Goal: Complete application form: Complete application form

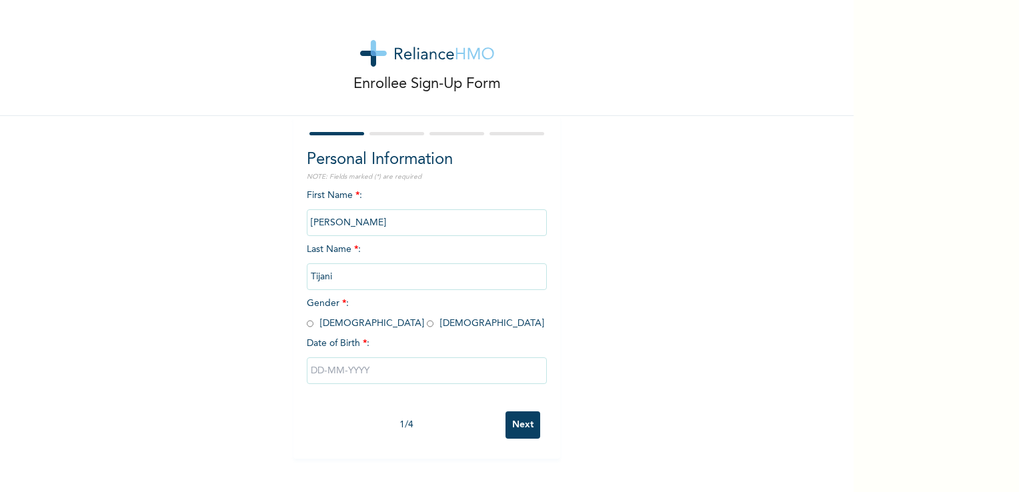
click at [369, 367] on input "text" at bounding box center [427, 370] width 240 height 27
select select "7"
click at [307, 212] on div "First Name * : [PERSON_NAME] Last Name * : [PERSON_NAME] Gender * : [DEMOGRAPHI…" at bounding box center [427, 297] width 240 height 216
click at [307, 327] on input "radio" at bounding box center [310, 323] width 7 height 13
radio input "true"
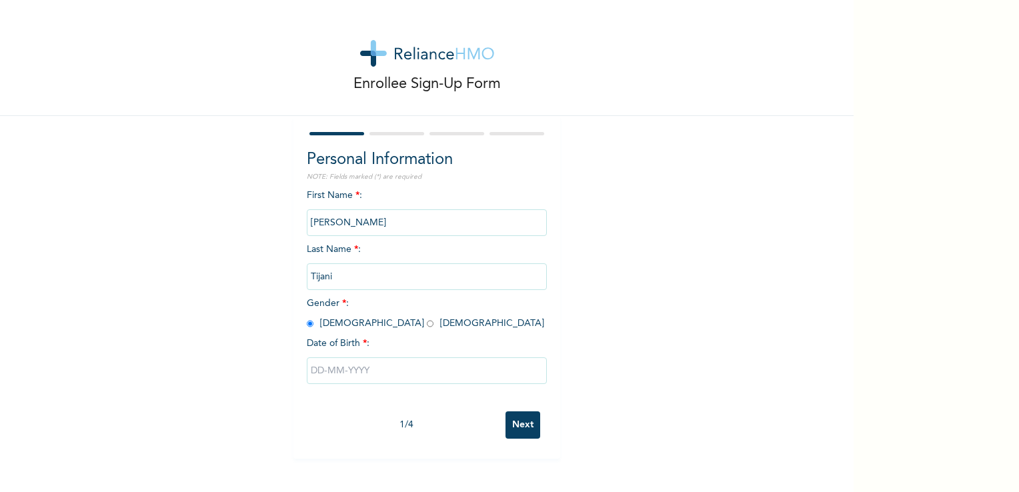
click at [384, 375] on input "text" at bounding box center [427, 370] width 240 height 27
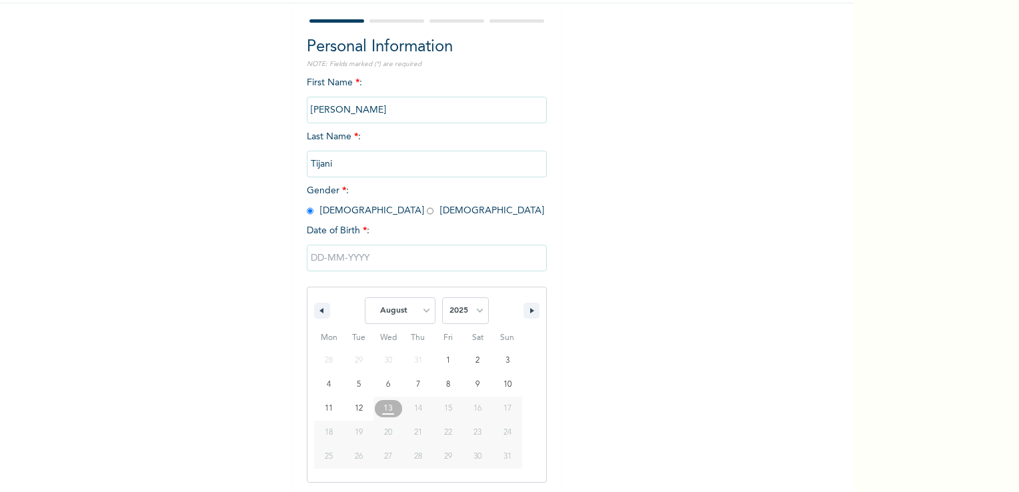
scroll to position [113, 0]
click at [409, 316] on select "January February March April May June July August September October November De…" at bounding box center [400, 310] width 71 height 27
click at [365, 297] on select "January February March April May June July August September October November De…" at bounding box center [400, 310] width 71 height 27
click at [318, 313] on button "button" at bounding box center [322, 310] width 16 height 16
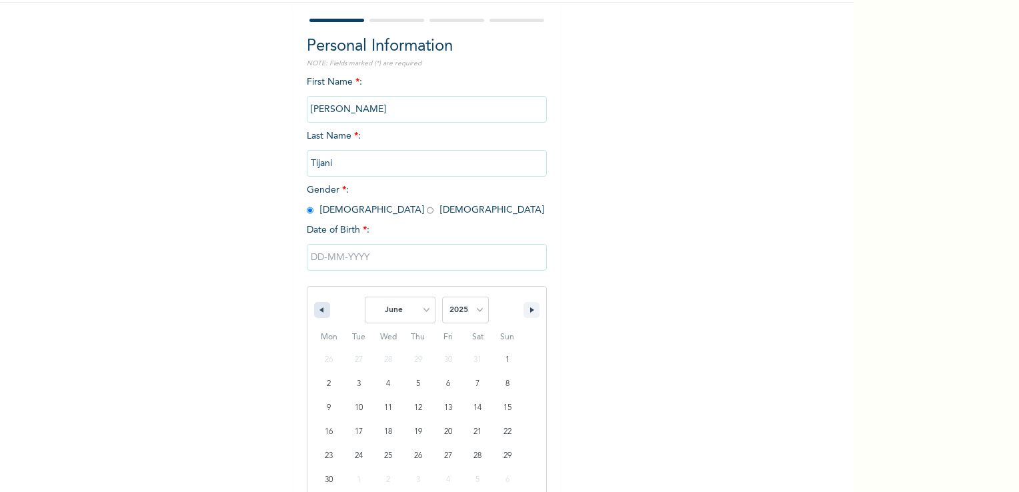
click at [323, 311] on button "button" at bounding box center [322, 310] width 16 height 16
select select "1"
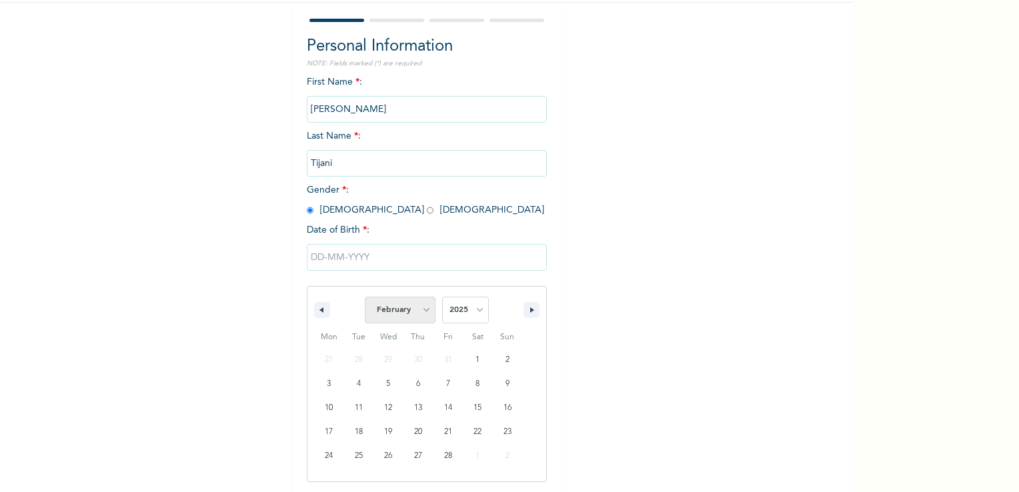
click at [429, 310] on select "January February March April May June July August September October November De…" at bounding box center [400, 310] width 71 height 27
click at [468, 311] on select "2025 2024 2023 2022 2021 2020 2019 2018 2017 2016 2015 2014 2013 2012 2011 2010…" at bounding box center [465, 310] width 47 height 27
select select "1999"
click at [442, 297] on select "2025 2024 2023 2022 2021 2020 2019 2018 2017 2016 2015 2014 2013 2012 2011 2010…" at bounding box center [465, 310] width 47 height 27
click at [421, 313] on select "January February March April May June July August September October November De…" at bounding box center [400, 310] width 71 height 27
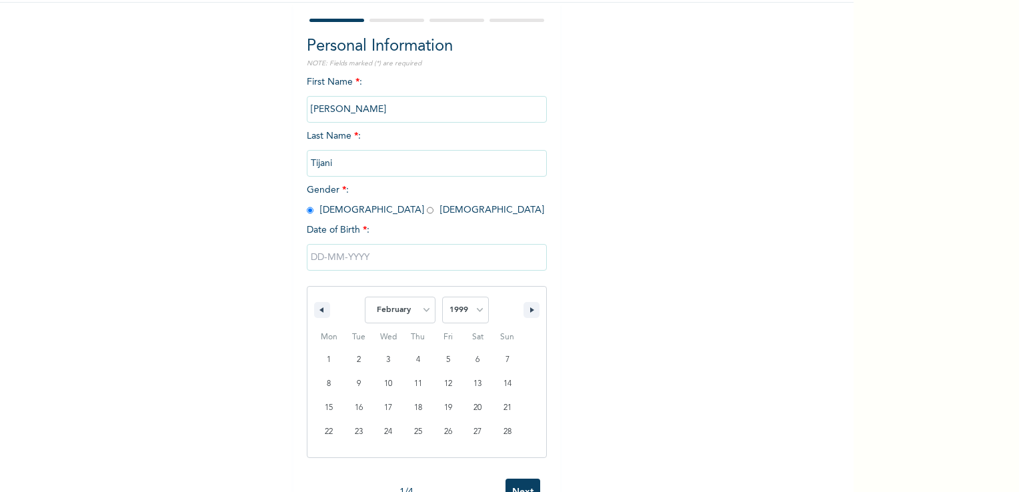
select select "10"
click at [365, 297] on select "January February March April May June July August September October November De…" at bounding box center [400, 310] width 71 height 27
type input "[DATE]"
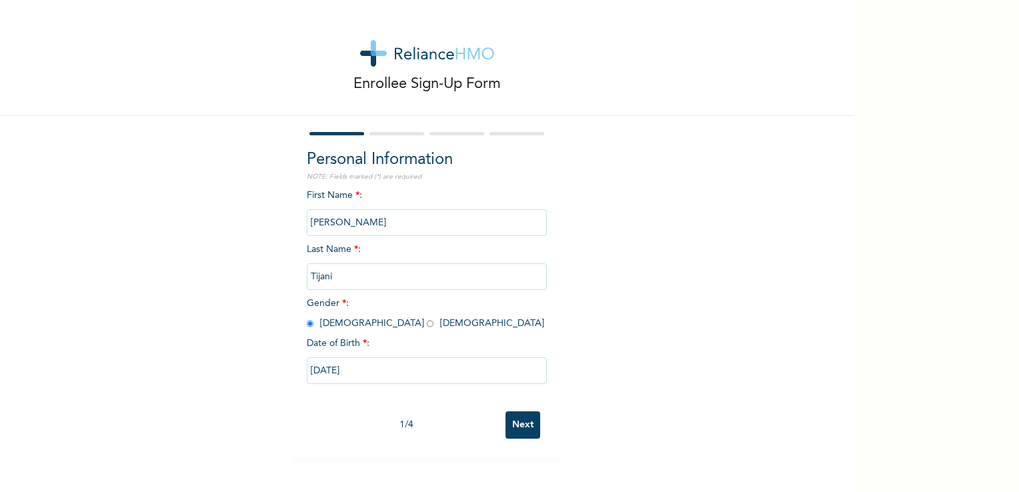
click at [601, 339] on div "Enrollee Sign-Up Form Personal Information NOTE: Fields marked (*) are required…" at bounding box center [426, 229] width 853 height 459
click at [512, 424] on input "Next" at bounding box center [522, 424] width 35 height 27
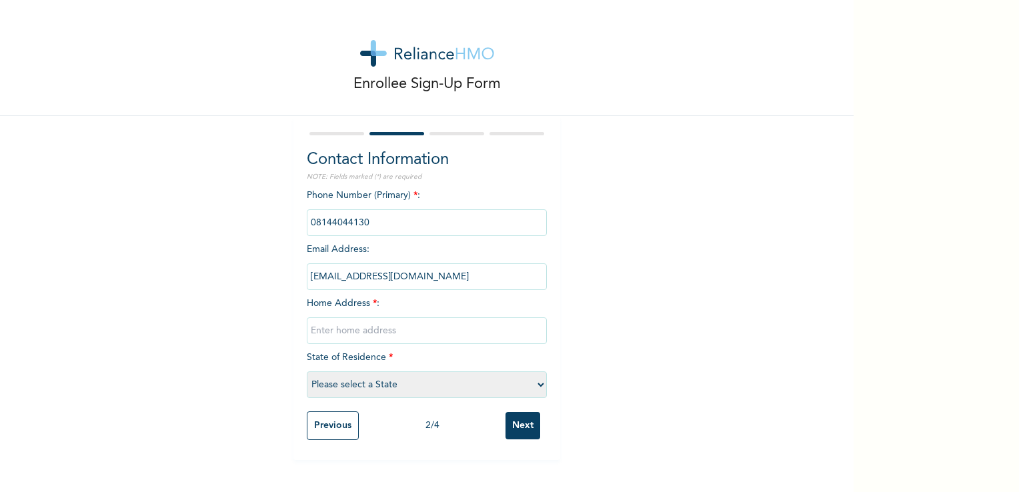
click at [469, 331] on input "text" at bounding box center [427, 330] width 240 height 27
click at [429, 391] on select "Please select a State [PERSON_NAME] (FCT) [PERSON_NAME] Ibom [GEOGRAPHIC_DATA] …" at bounding box center [427, 384] width 240 height 27
select select "25"
click at [307, 371] on select "Please select a State [PERSON_NAME] (FCT) [PERSON_NAME] Ibom [GEOGRAPHIC_DATA] …" at bounding box center [427, 384] width 240 height 27
click at [359, 325] on input "text" at bounding box center [427, 330] width 240 height 27
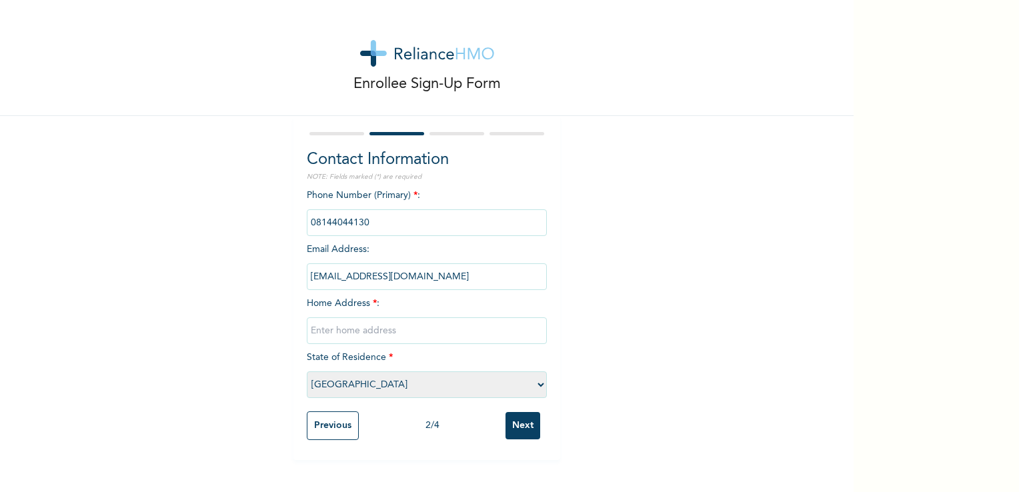
click at [339, 331] on input "text" at bounding box center [427, 330] width 240 height 27
type input "Block 427, Sector 10, Abesan Estate"
click at [602, 373] on div "Enrollee Sign-Up Form Contact Information NOTE: Fields marked (*) are required …" at bounding box center [426, 230] width 853 height 460
click at [531, 425] on input "Next" at bounding box center [522, 425] width 35 height 27
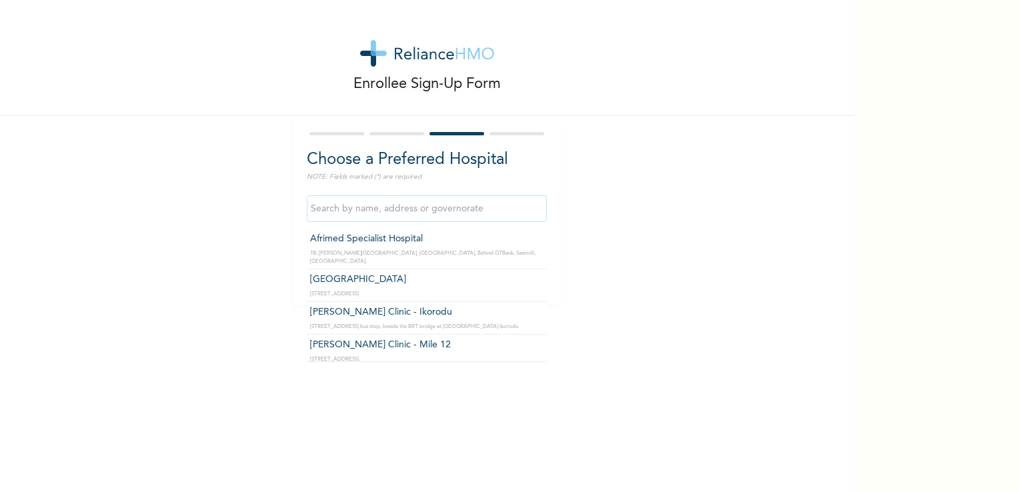
click at [409, 215] on input "text" at bounding box center [427, 208] width 240 height 27
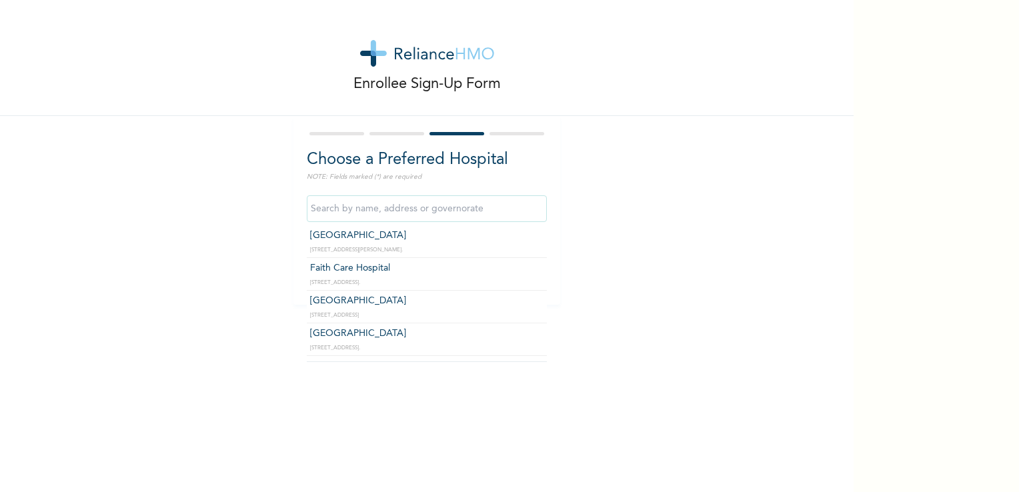
scroll to position [285, 0]
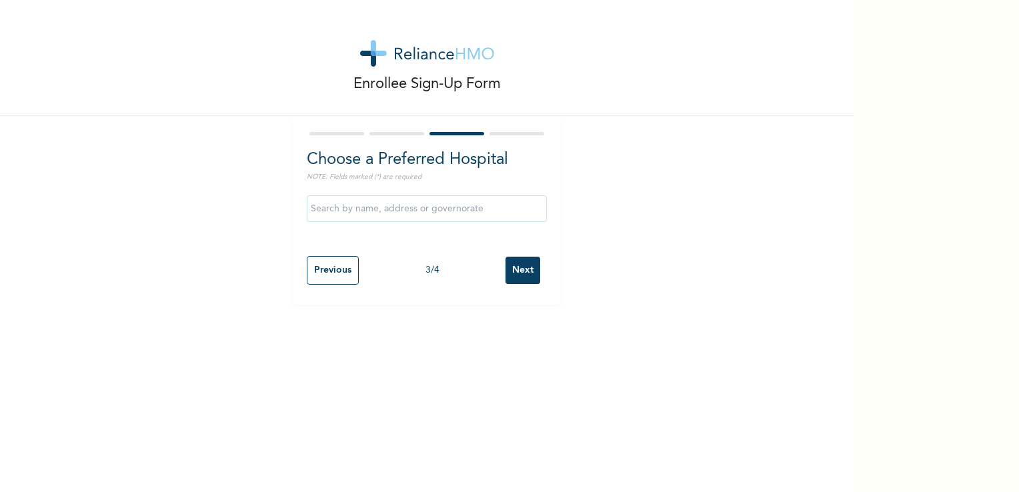
click at [380, 140] on form "Choose a Preferred Hospital NOTE: Fields marked (*) are required Previous 3 / 4…" at bounding box center [427, 210] width 240 height 162
click at [325, 266] on input "Previous" at bounding box center [333, 270] width 52 height 29
select select "25"
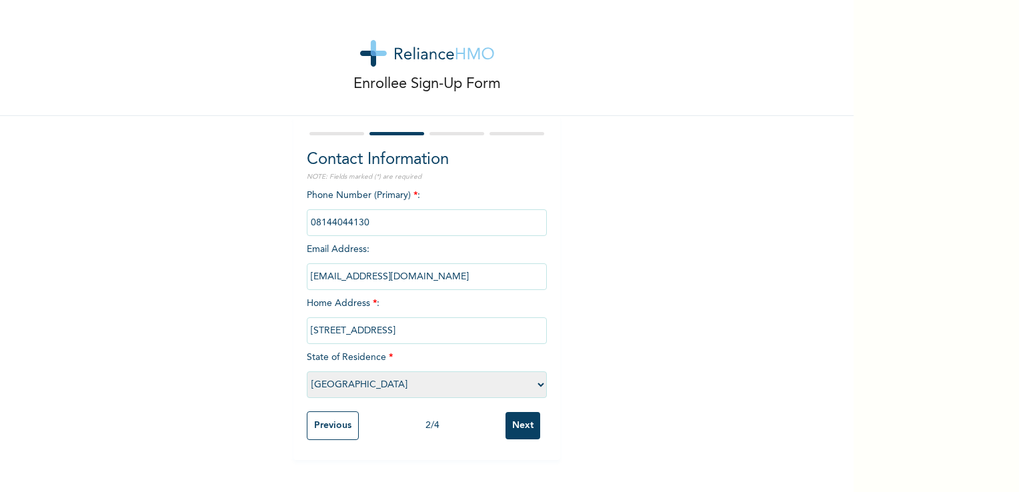
click at [320, 424] on input "Previous" at bounding box center [333, 425] width 52 height 29
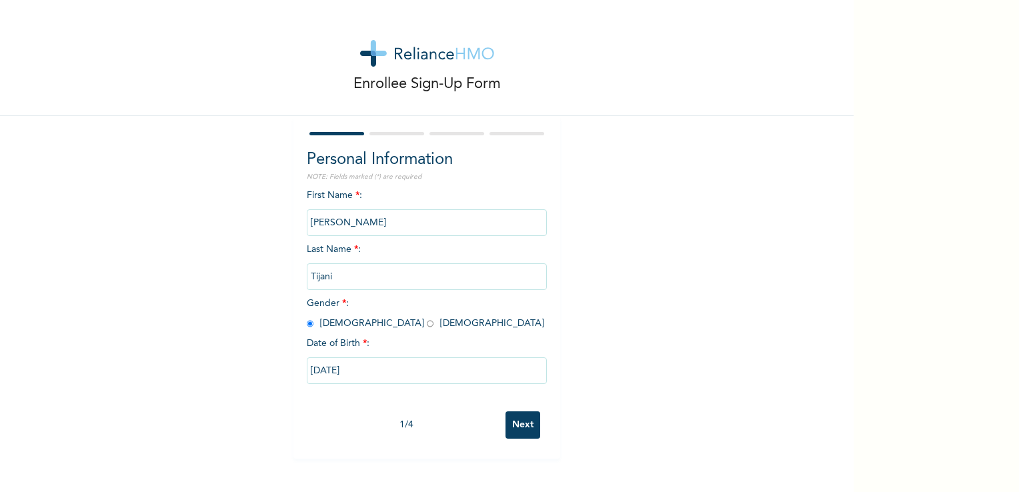
click at [513, 421] on input "Next" at bounding box center [522, 424] width 35 height 27
select select "25"
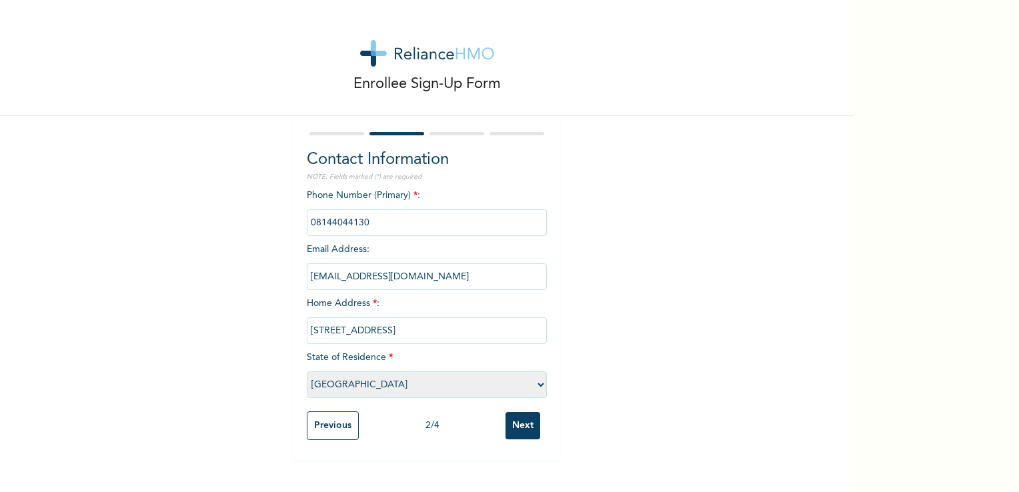
click at [473, 331] on input "Block 427, Sector 10, Abesan Estate" at bounding box center [427, 330] width 240 height 27
type input "Block 427, Sector 10, Abesan Estate, Ipaja"
drag, startPoint x: 417, startPoint y: 329, endPoint x: 433, endPoint y: 301, distance: 32.2
click at [433, 301] on div "Phone Number (Primary) * : Email Address : tijani@kayveemfb.com.ng Home Address…" at bounding box center [427, 297] width 240 height 216
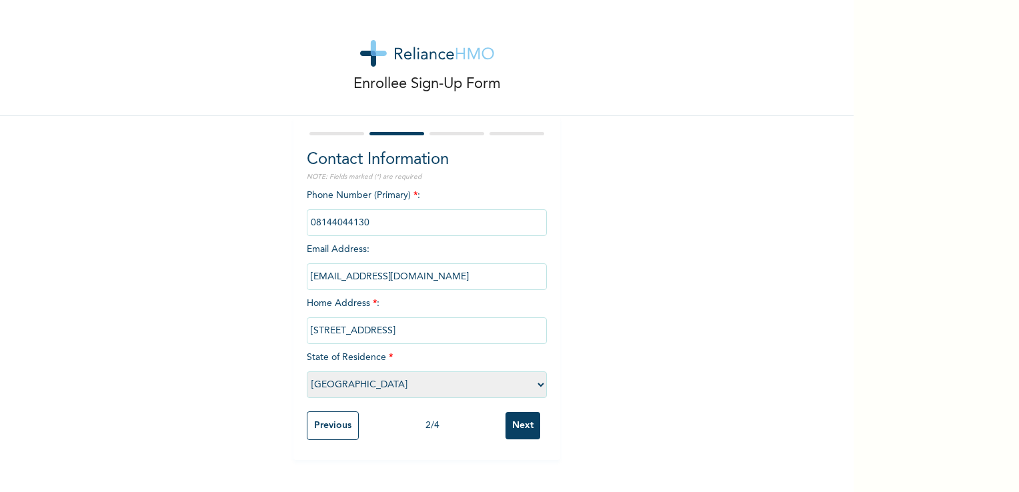
click at [517, 425] on input "Next" at bounding box center [522, 425] width 35 height 27
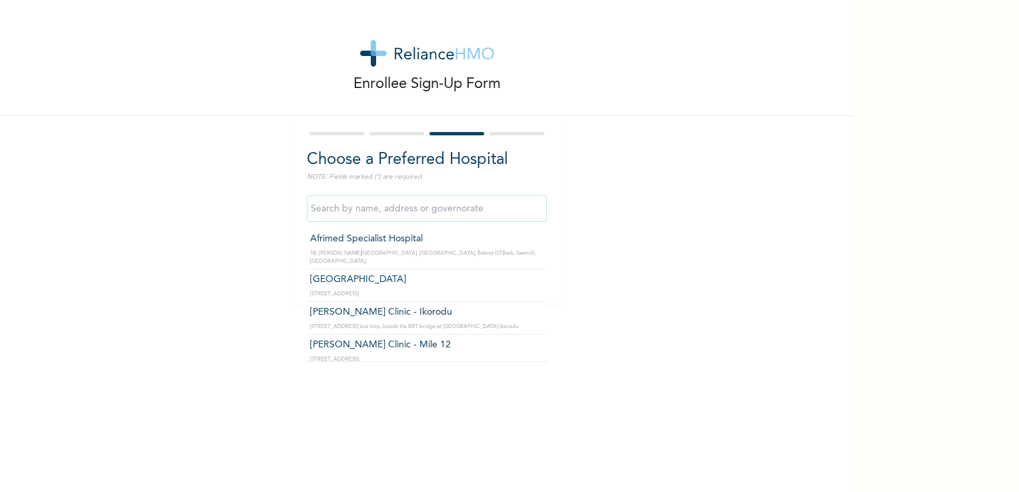
click at [415, 204] on input "text" at bounding box center [427, 208] width 240 height 27
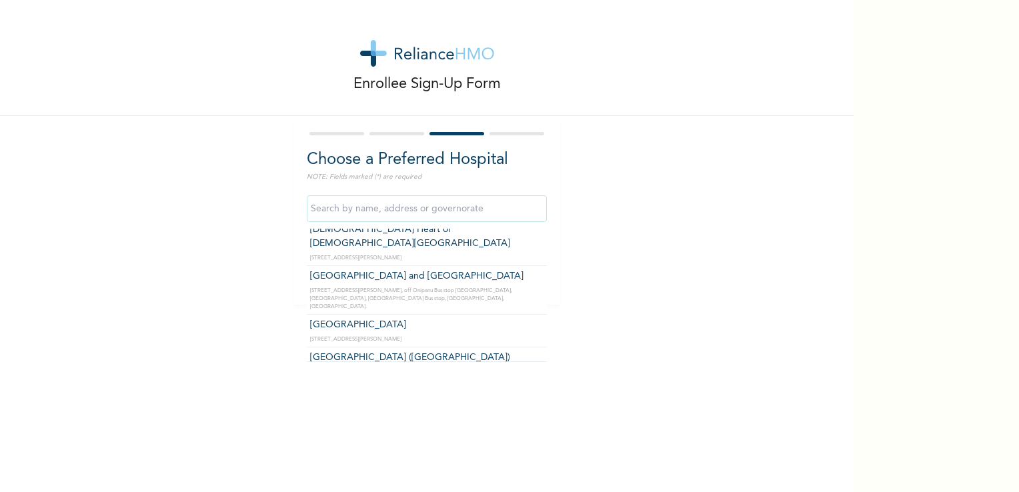
scroll to position [15442, 0]
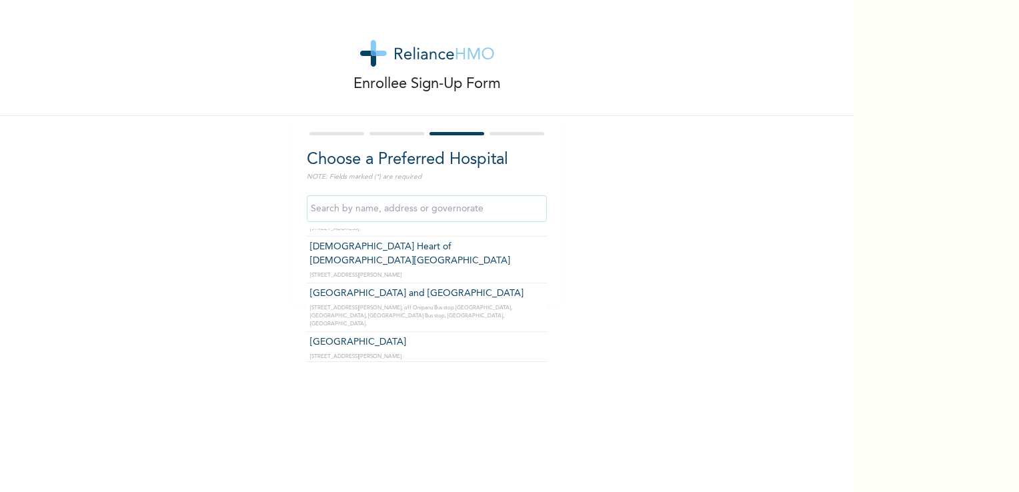
type input "Life Blossom Care and Cure Hospital"
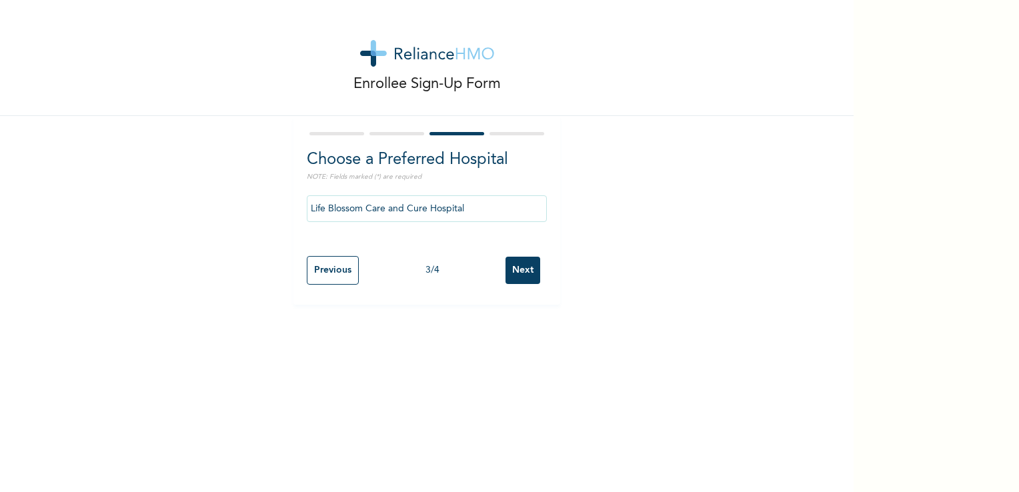
click at [539, 279] on div "Previous 3 / 4 Next" at bounding box center [427, 270] width 240 height 42
click at [517, 269] on input "Next" at bounding box center [522, 270] width 35 height 27
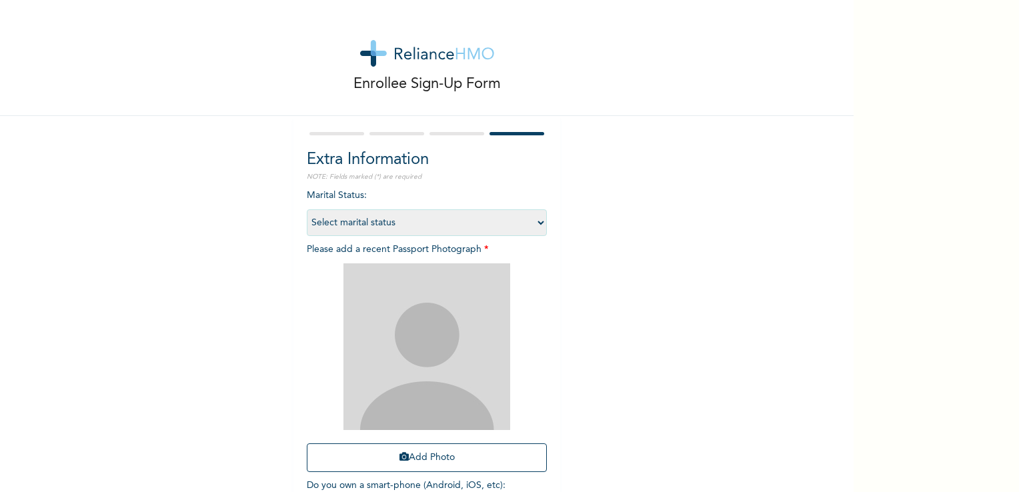
click at [454, 332] on img at bounding box center [426, 346] width 167 height 167
click at [523, 231] on select "Select marital status [DEMOGRAPHIC_DATA] Married [DEMOGRAPHIC_DATA] Widow/[DEMO…" at bounding box center [427, 222] width 240 height 27
select select "1"
click at [307, 209] on select "Select marital status [DEMOGRAPHIC_DATA] Married [DEMOGRAPHIC_DATA] Widow/[DEMO…" at bounding box center [427, 222] width 240 height 27
click at [410, 367] on img at bounding box center [426, 346] width 167 height 167
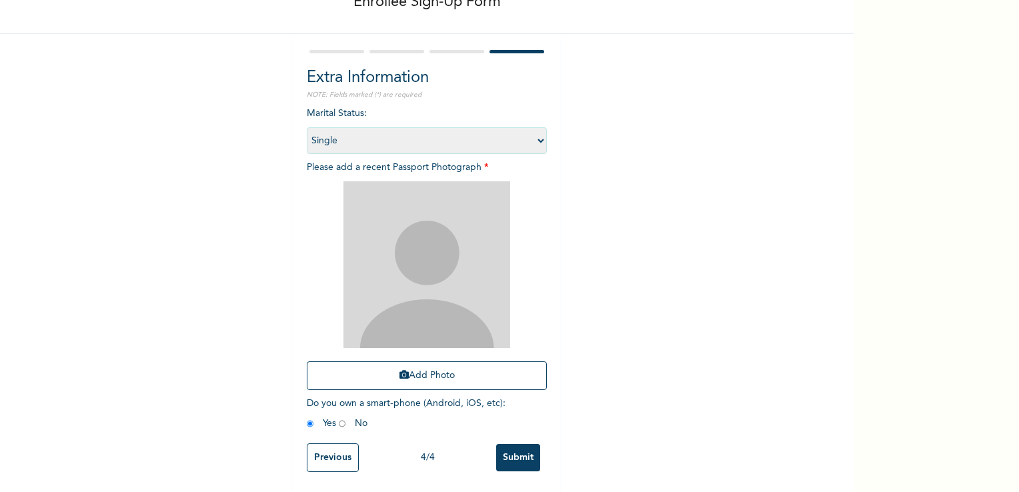
scroll to position [91, 0]
click at [515, 455] on input "Submit" at bounding box center [518, 457] width 44 height 27
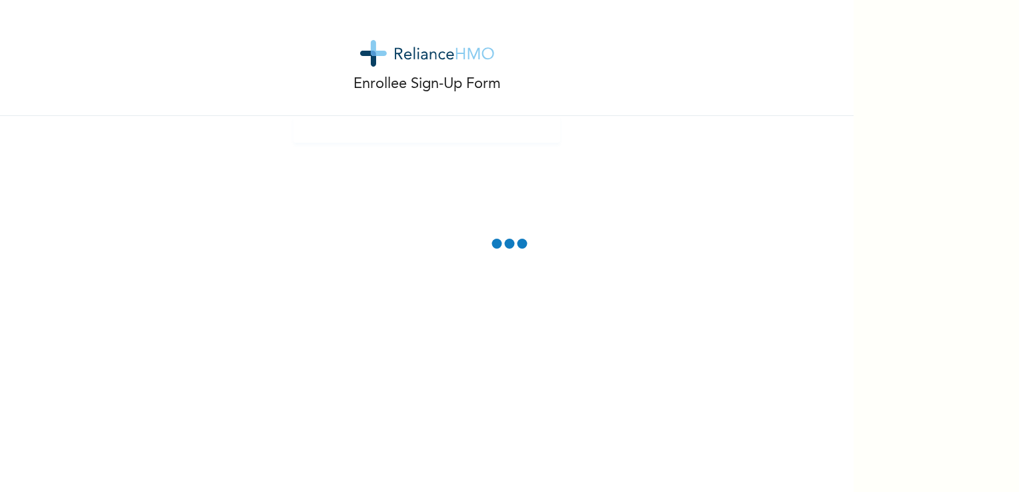
click at [525, 290] on div "Enrollee Sign-Up Form" at bounding box center [426, 246] width 853 height 492
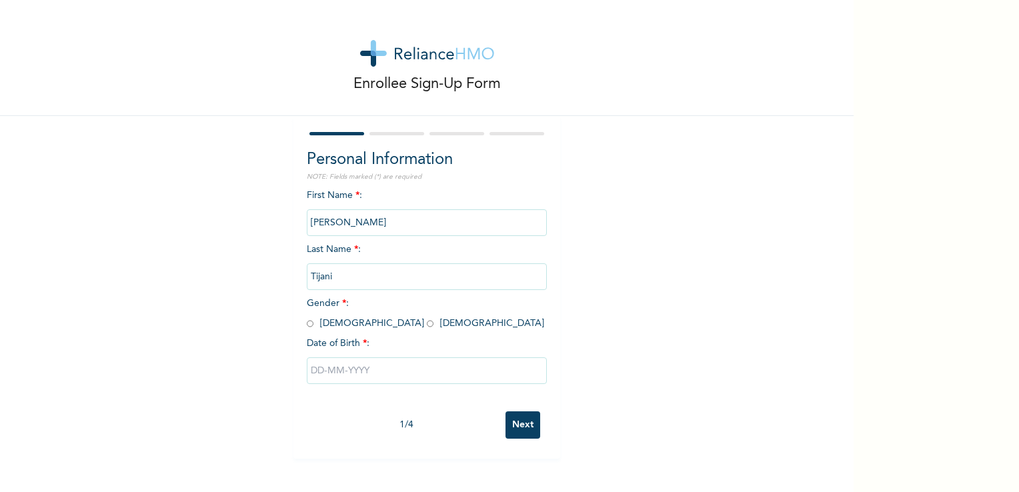
click at [307, 323] on input "radio" at bounding box center [310, 323] width 7 height 13
radio input "true"
click at [366, 368] on input "text" at bounding box center [427, 370] width 240 height 27
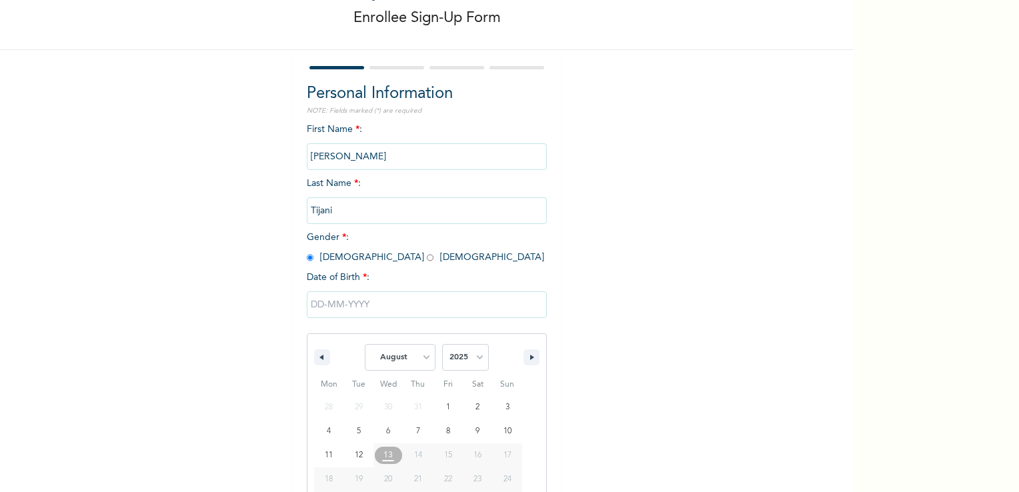
scroll to position [113, 0]
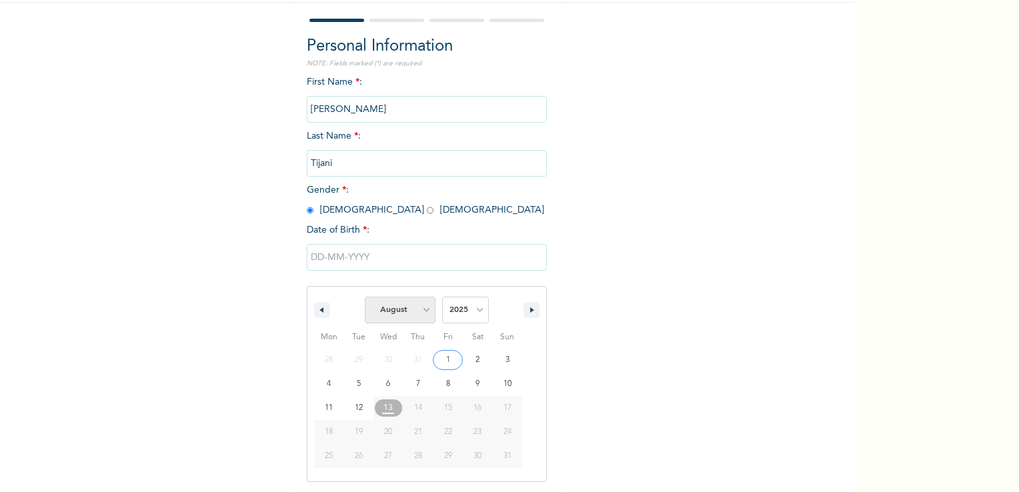
click at [400, 305] on select "January February March April May June July August September October November De…" at bounding box center [400, 310] width 71 height 27
click at [365, 297] on select "January February March April May June July August September October November De…" at bounding box center [400, 310] width 71 height 27
select select "7"
click at [467, 311] on select "2025 2024 2023 2022 2021 2020 2019 2018 2017 2016 2015 2014 2013 2012 2011 2010…" at bounding box center [465, 310] width 47 height 27
select select "1999"
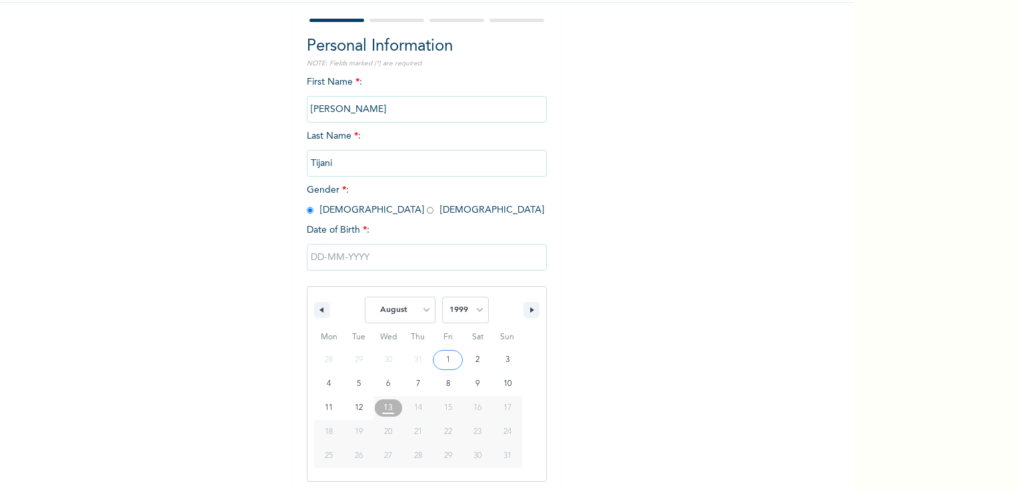
click at [442, 297] on select "2025 2024 2023 2022 2021 2020 2019 2018 2017 2016 2015 2014 2013 2012 2011 2010…" at bounding box center [465, 310] width 47 height 27
click at [420, 306] on select "January February March April May June July August September October November De…" at bounding box center [400, 310] width 71 height 27
select select "10"
click at [365, 297] on select "January February March April May June July August September October November De…" at bounding box center [400, 310] width 71 height 27
type input "[DATE]"
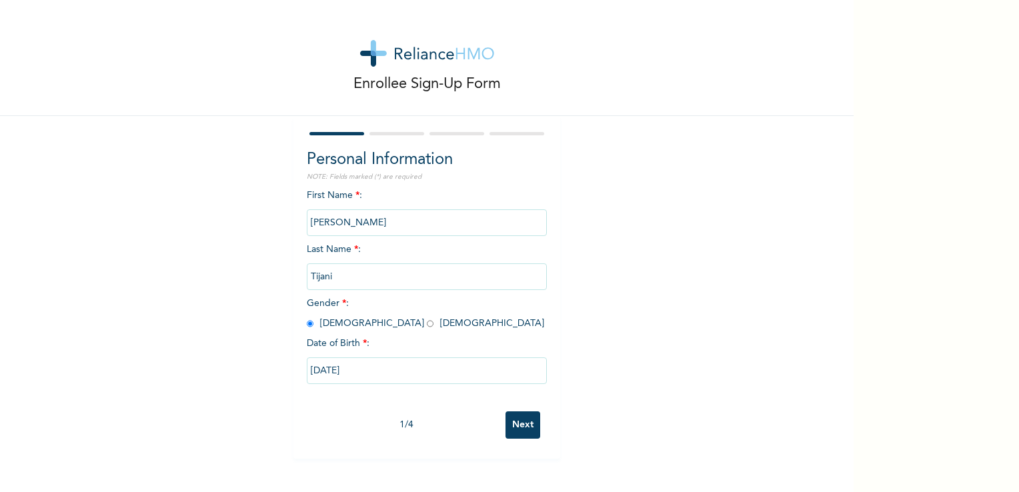
scroll to position [0, 0]
click at [524, 425] on input "Next" at bounding box center [522, 424] width 35 height 27
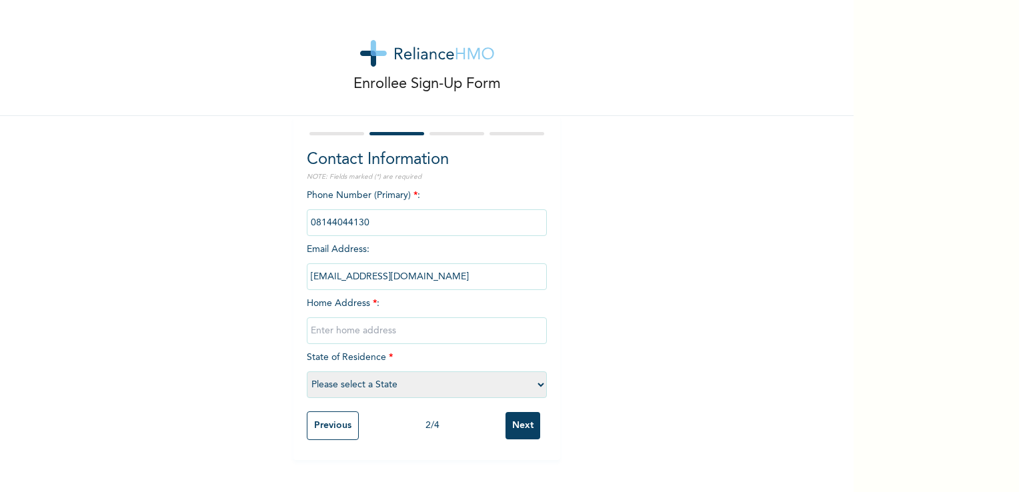
click at [379, 326] on input "text" at bounding box center [427, 330] width 240 height 27
click at [448, 379] on select "Please select a State [PERSON_NAME] (FCT) [PERSON_NAME] Ibom [GEOGRAPHIC_DATA] …" at bounding box center [427, 384] width 240 height 27
click at [819, 388] on div "Enrollee Sign-Up Form Contact Information NOTE: Fields marked (*) are required …" at bounding box center [426, 230] width 853 height 460
click at [539, 385] on select "Please select a State [PERSON_NAME] (FCT) [PERSON_NAME] Ibom [GEOGRAPHIC_DATA] …" at bounding box center [427, 384] width 240 height 27
select select "25"
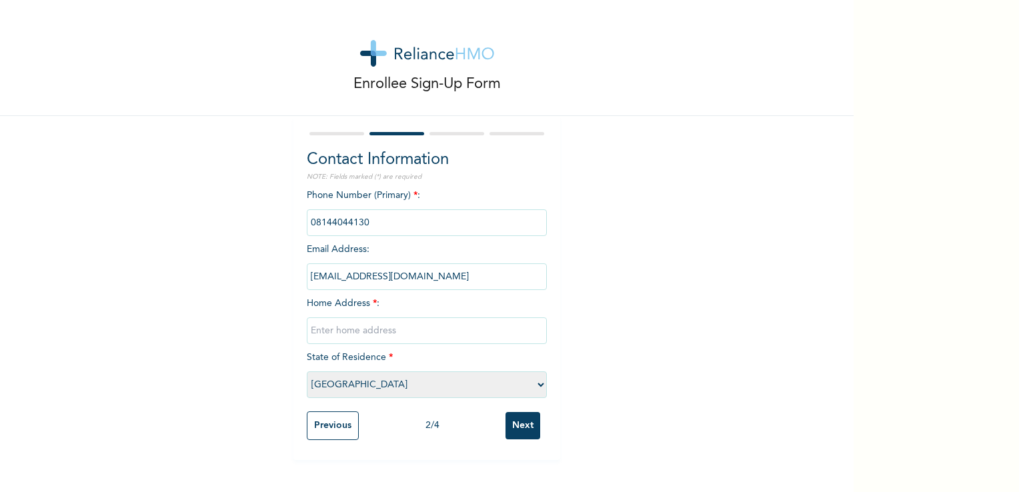
click at [307, 371] on select "Please select a State [PERSON_NAME] (FCT) [PERSON_NAME] Ibom [GEOGRAPHIC_DATA] …" at bounding box center [427, 384] width 240 height 27
click at [335, 335] on input "text" at bounding box center [427, 330] width 240 height 27
type input "Block 427, Abesan Estate, [GEOGRAPHIC_DATA]"
click at [530, 428] on input "Next" at bounding box center [522, 425] width 35 height 27
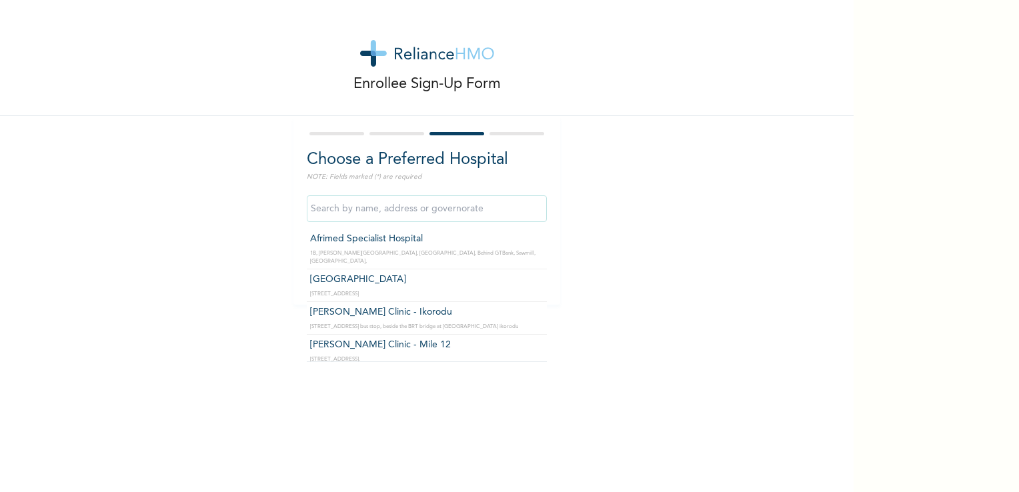
click at [417, 212] on input "text" at bounding box center [427, 208] width 240 height 27
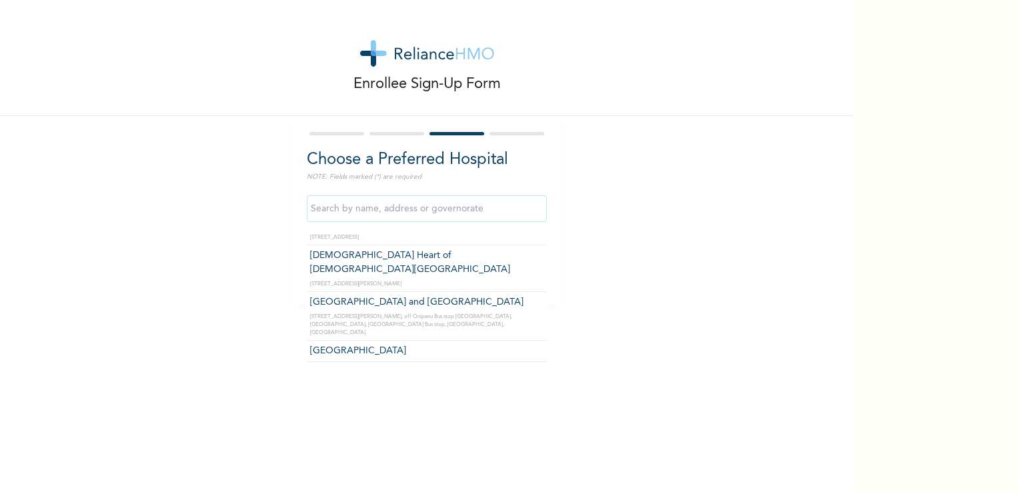
scroll to position [15406, 0]
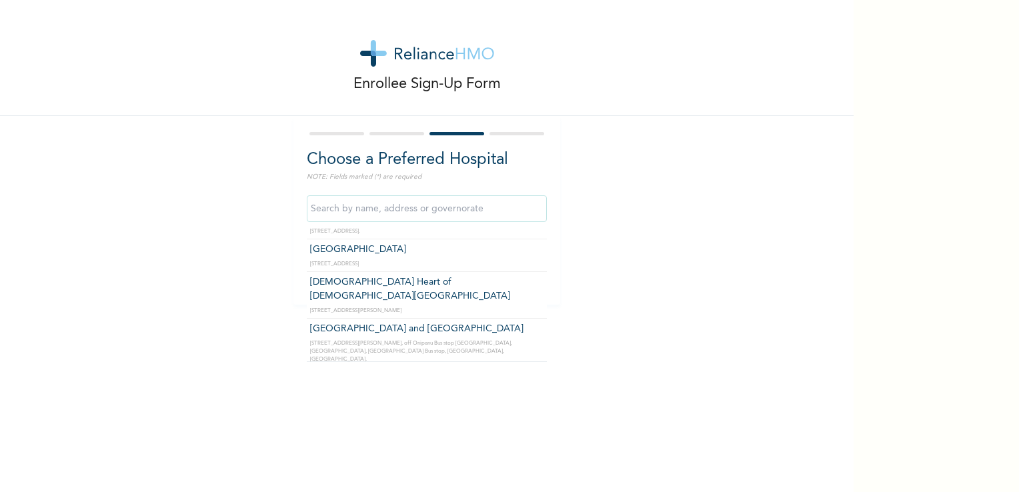
type input "Life Blossom Care and Cure Hospital"
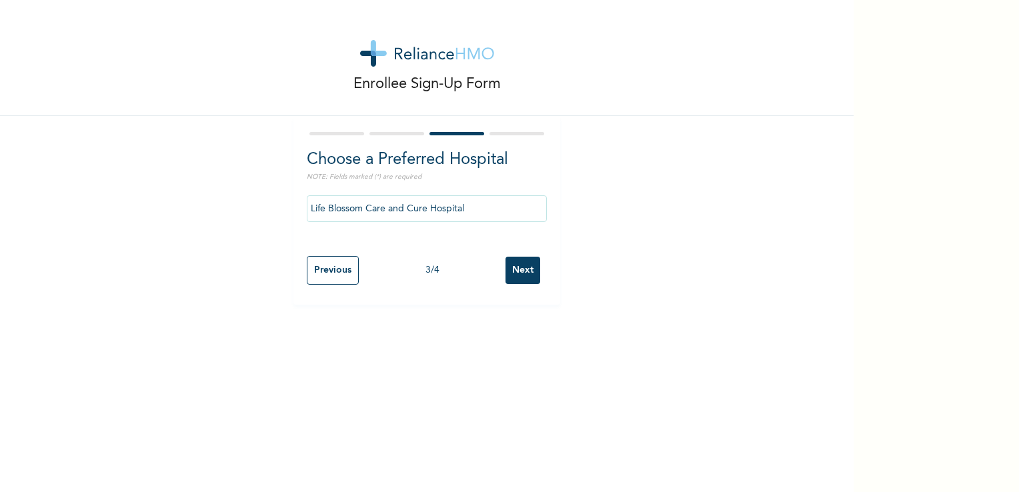
click at [505, 273] on input "Next" at bounding box center [522, 270] width 35 height 27
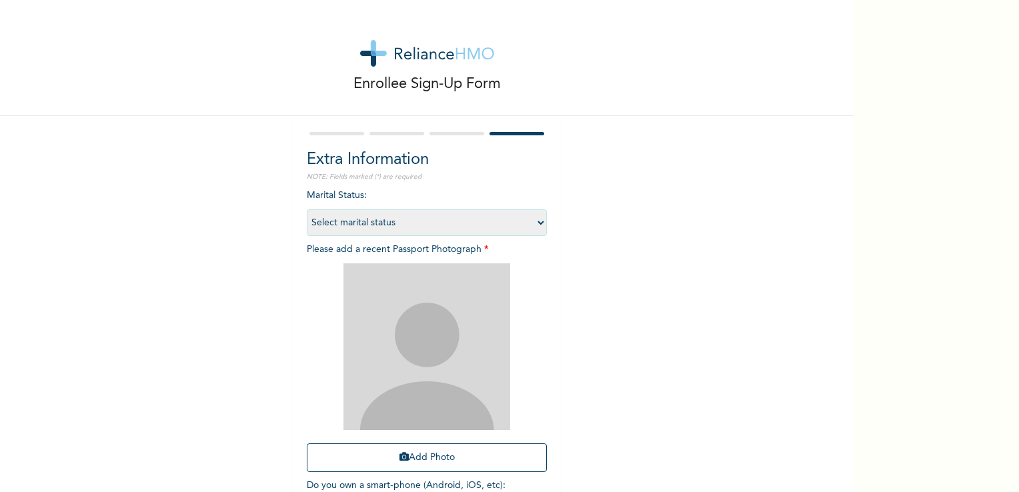
click at [513, 227] on select "Select marital status [DEMOGRAPHIC_DATA] Married [DEMOGRAPHIC_DATA] Widow/[DEMO…" at bounding box center [427, 222] width 240 height 27
click at [307, 209] on select "Select marital status [DEMOGRAPHIC_DATA] Married [DEMOGRAPHIC_DATA] Widow/[DEMO…" at bounding box center [427, 222] width 240 height 27
click at [493, 239] on div "Marital Status : Select marital status [DEMOGRAPHIC_DATA] Married [DEMOGRAPHIC_…" at bounding box center [427, 354] width 240 height 330
click at [514, 230] on select "Select marital status [DEMOGRAPHIC_DATA] Married [DEMOGRAPHIC_DATA] Widow/[DEMO…" at bounding box center [427, 222] width 240 height 27
select select "1"
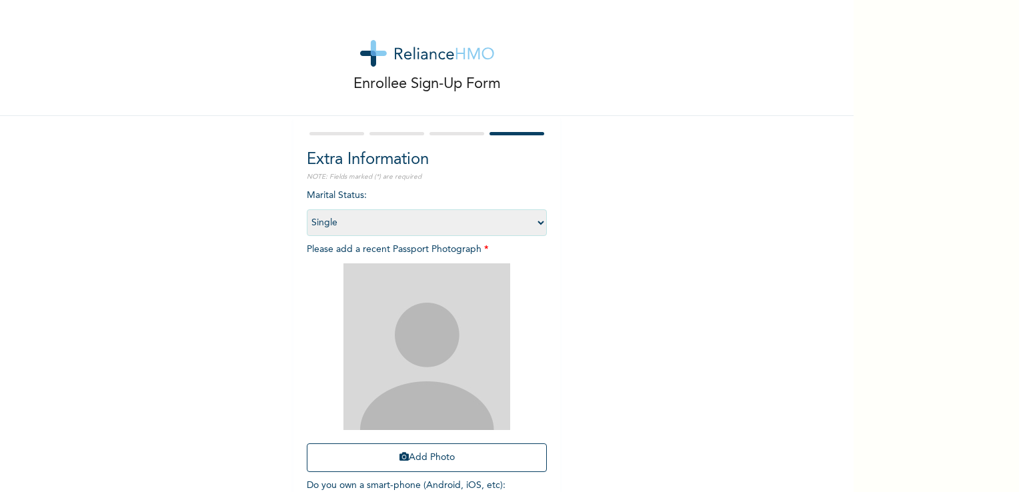
click at [307, 209] on select "Select marital status [DEMOGRAPHIC_DATA] Married [DEMOGRAPHIC_DATA] Widow/[DEMO…" at bounding box center [427, 222] width 240 height 27
click at [516, 314] on div at bounding box center [427, 346] width 240 height 167
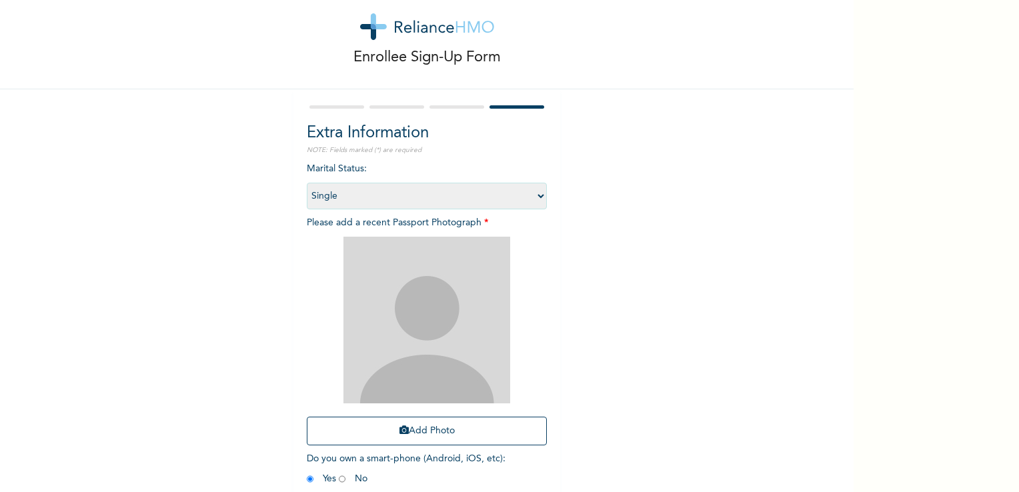
scroll to position [91, 0]
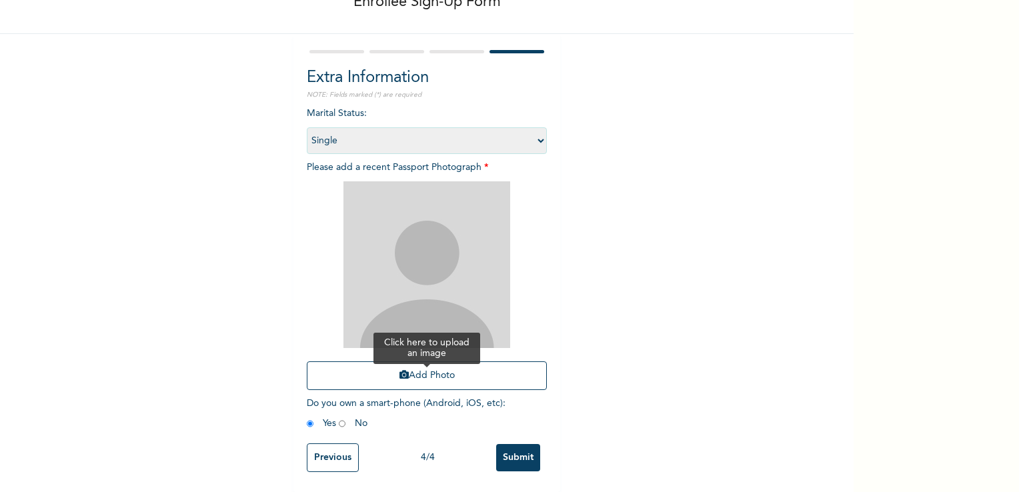
click at [409, 364] on button "Add Photo" at bounding box center [427, 375] width 240 height 29
click at [510, 444] on input "Submit" at bounding box center [518, 457] width 44 height 27
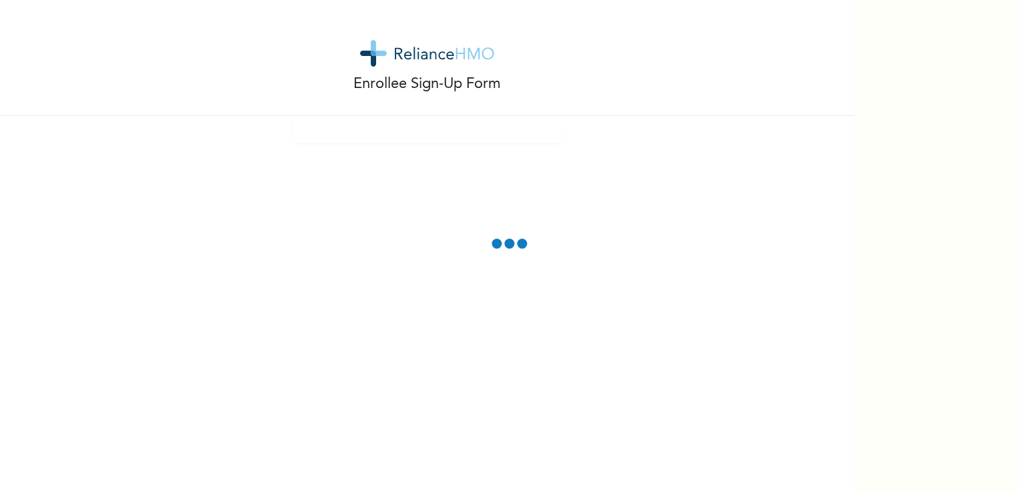
scroll to position [0, 0]
click at [333, 147] on div "Enrollee Sign-Up Form" at bounding box center [426, 246] width 853 height 492
